Goal: Find specific fact: Find contact information

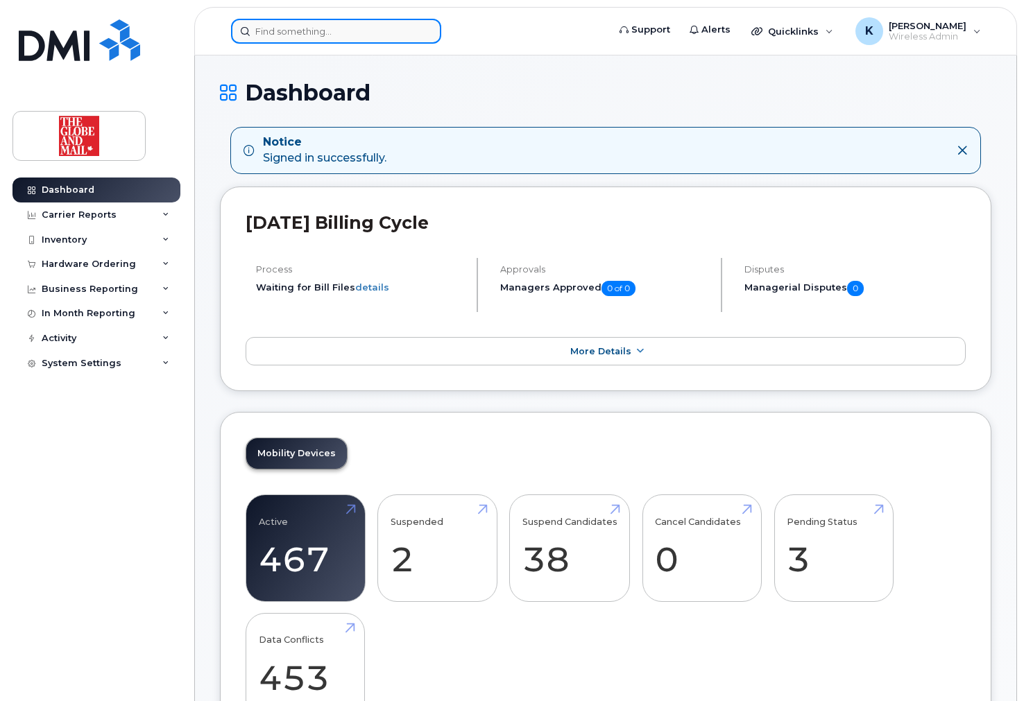
click at [352, 30] on input at bounding box center [336, 31] width 210 height 25
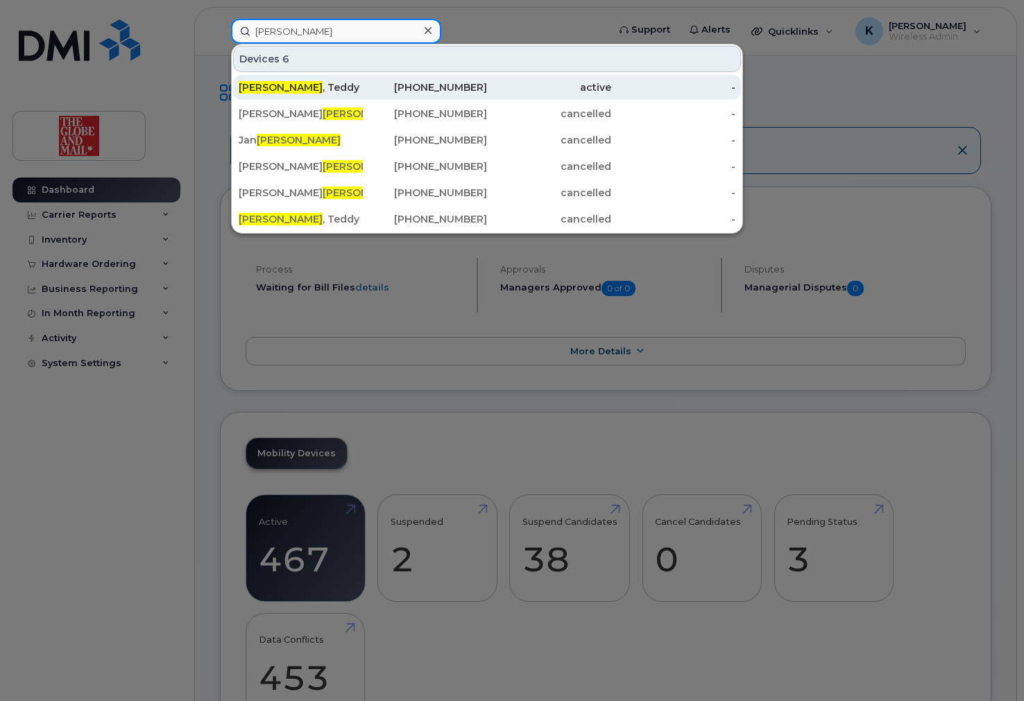
type input "wong"
click at [307, 86] on div "Wong , Teddy" at bounding box center [301, 87] width 124 height 14
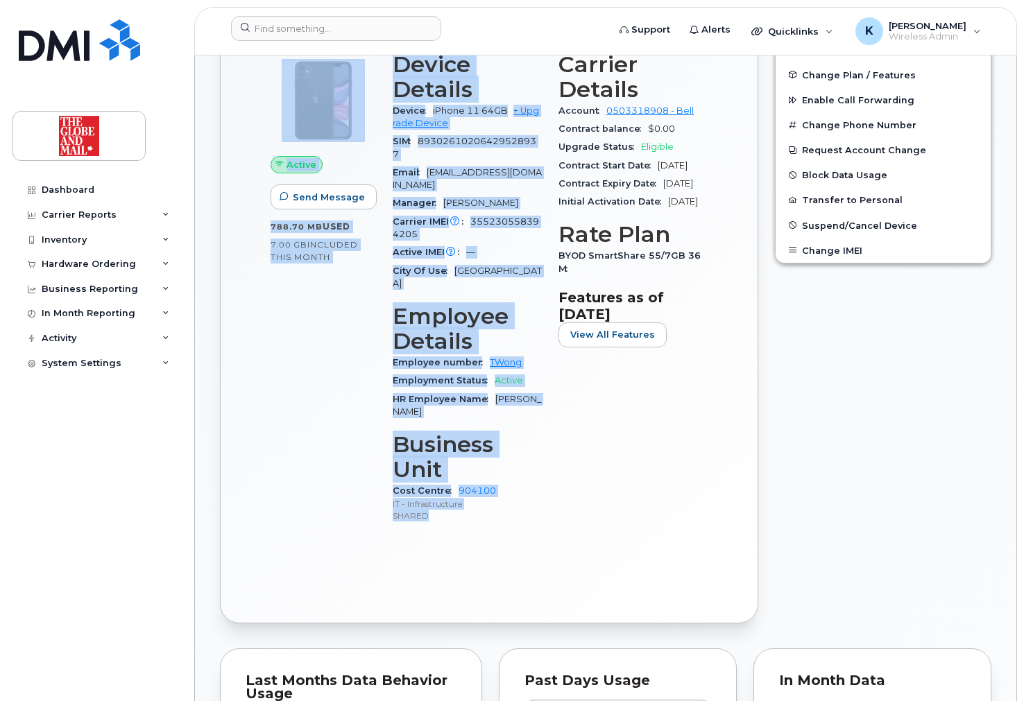
scroll to position [456, 0]
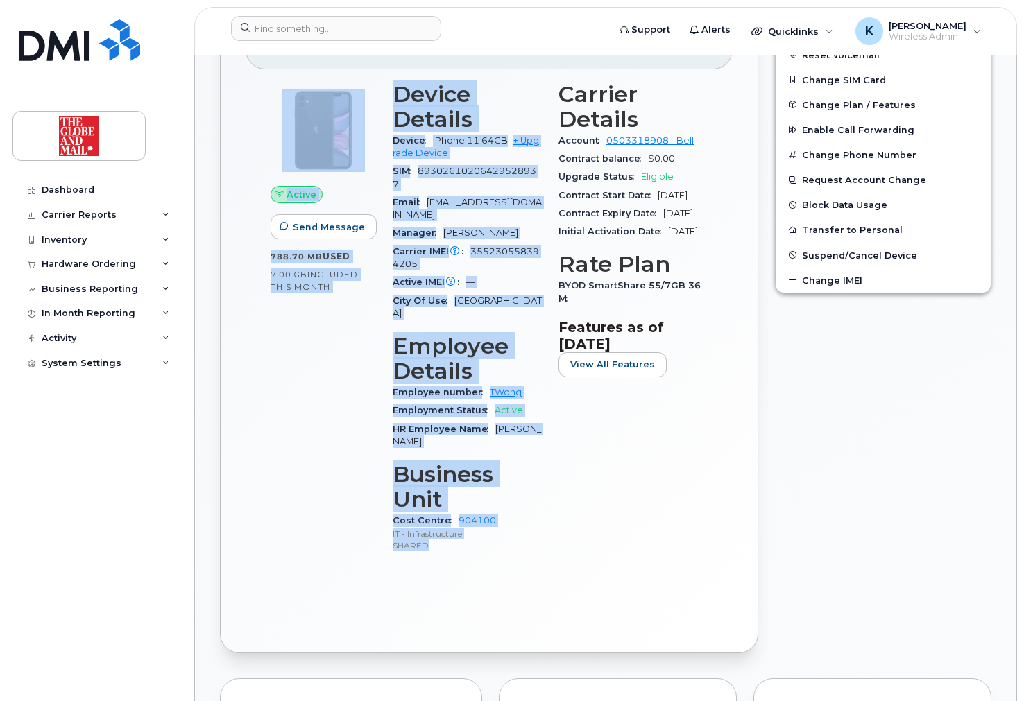
drag, startPoint x: 488, startPoint y: 340, endPoint x: 290, endPoint y: 78, distance: 328.8
click at [290, 78] on div "Active Send Message 788.70 MB  used 7.00 GB  included this month Device Details…" at bounding box center [489, 324] width 454 height 500
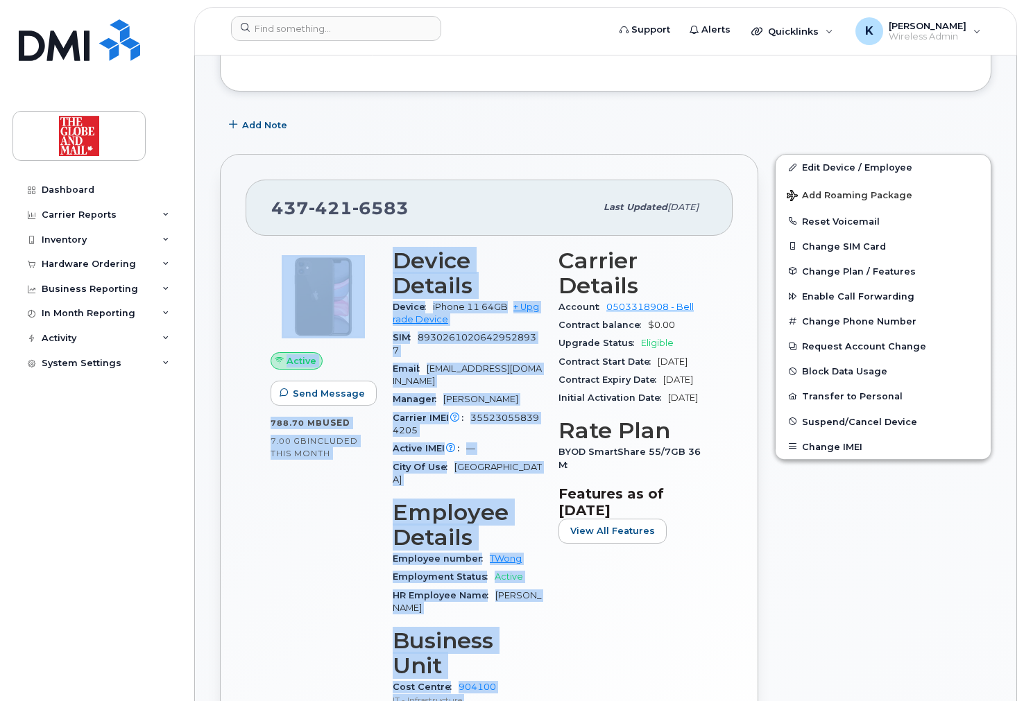
scroll to position [345, 0]
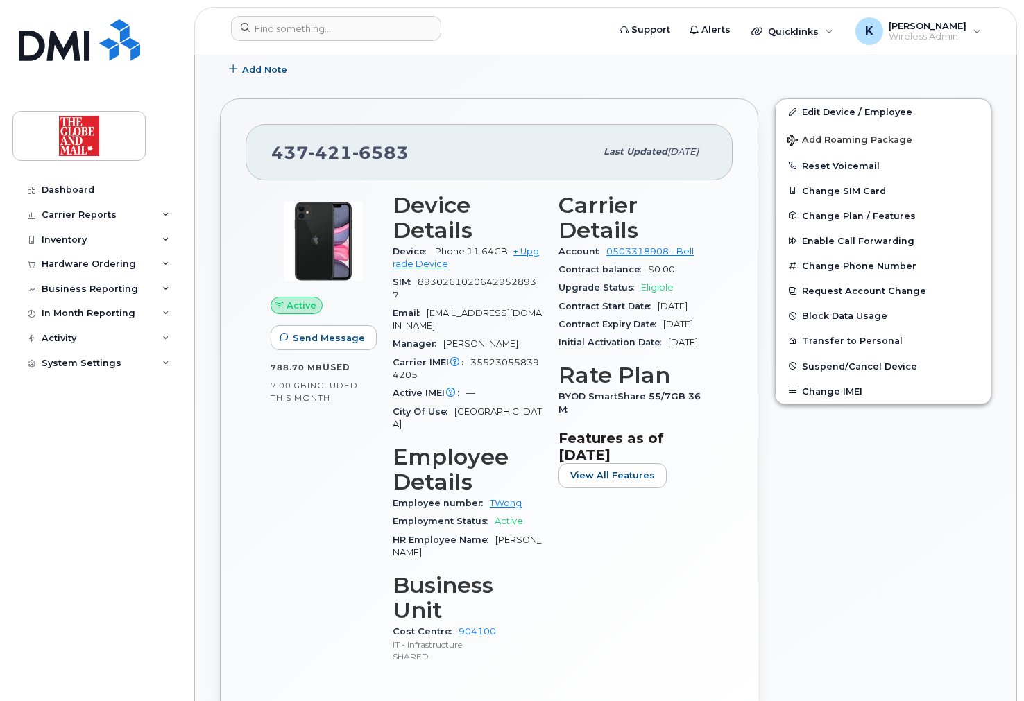
drag, startPoint x: 602, startPoint y: 591, endPoint x: 546, endPoint y: 638, distance: 73.4
click at [601, 592] on div "Carrier Details Account 0503318908 - Bell Contract balance $0.00 Upgrade Status…" at bounding box center [633, 435] width 166 height 500
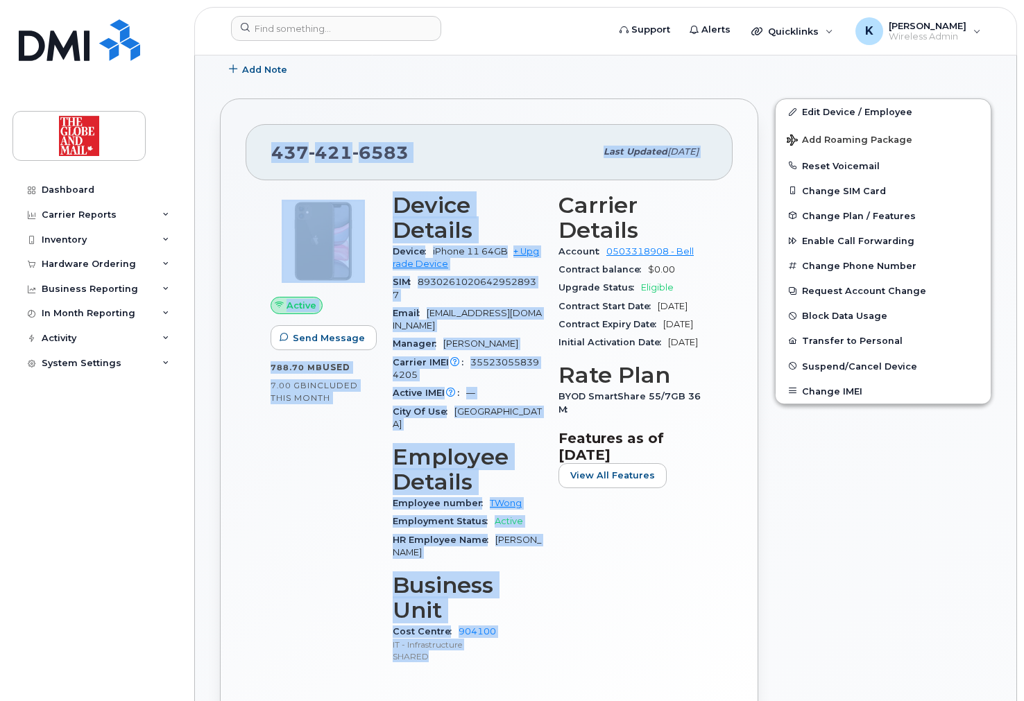
drag, startPoint x: 457, startPoint y: 638, endPoint x: 273, endPoint y: 155, distance: 516.9
click at [273, 155] on div "[PHONE_NUMBER] Last updated [DATE] Active Send Message 788.70 MB  used 7.00 GB …" at bounding box center [489, 431] width 538 height 665
copy div "[PHONE_NUMBER] Last updated [DATE] Active Send Message 788.70 MB  used 7.00 GB …"
